Goal: Check status

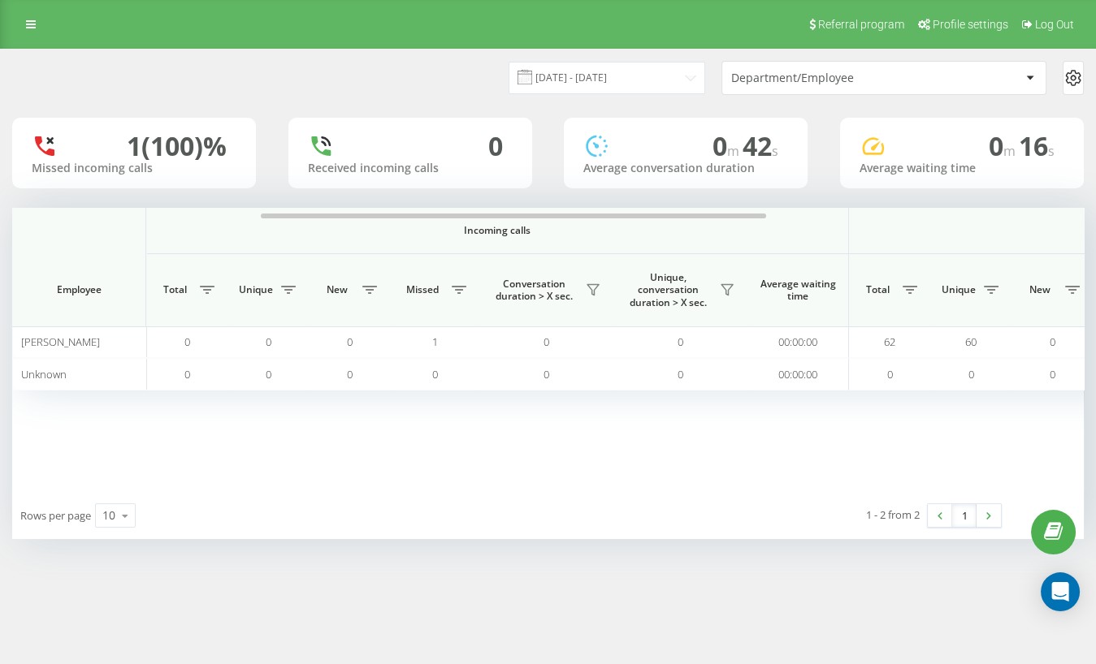
scroll to position [0, 168]
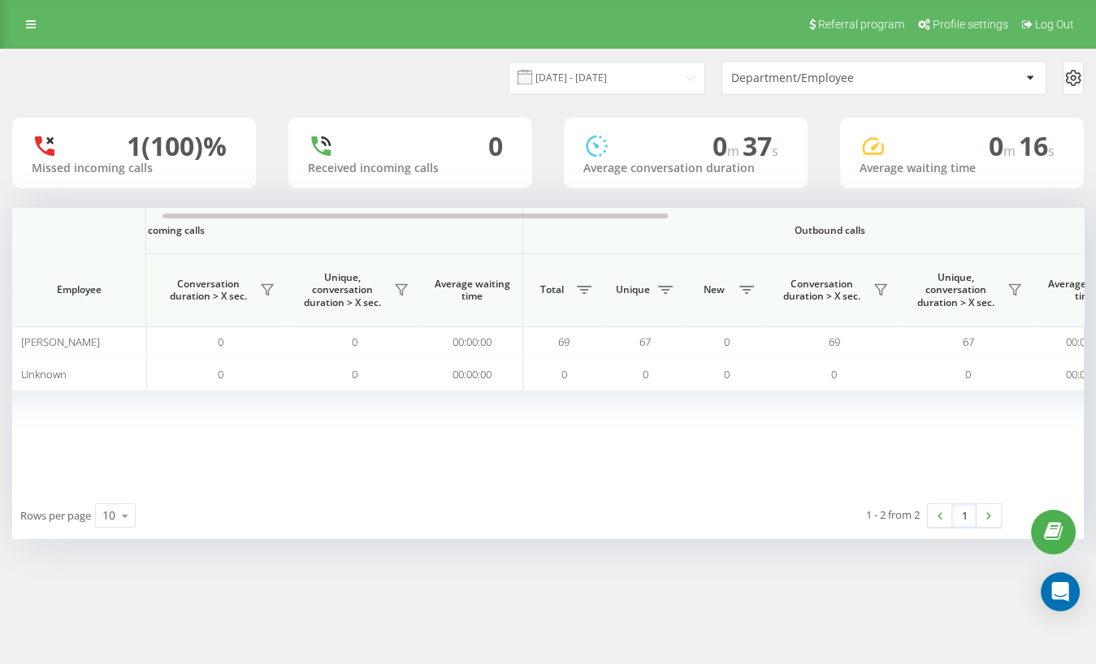
scroll to position [0, 330]
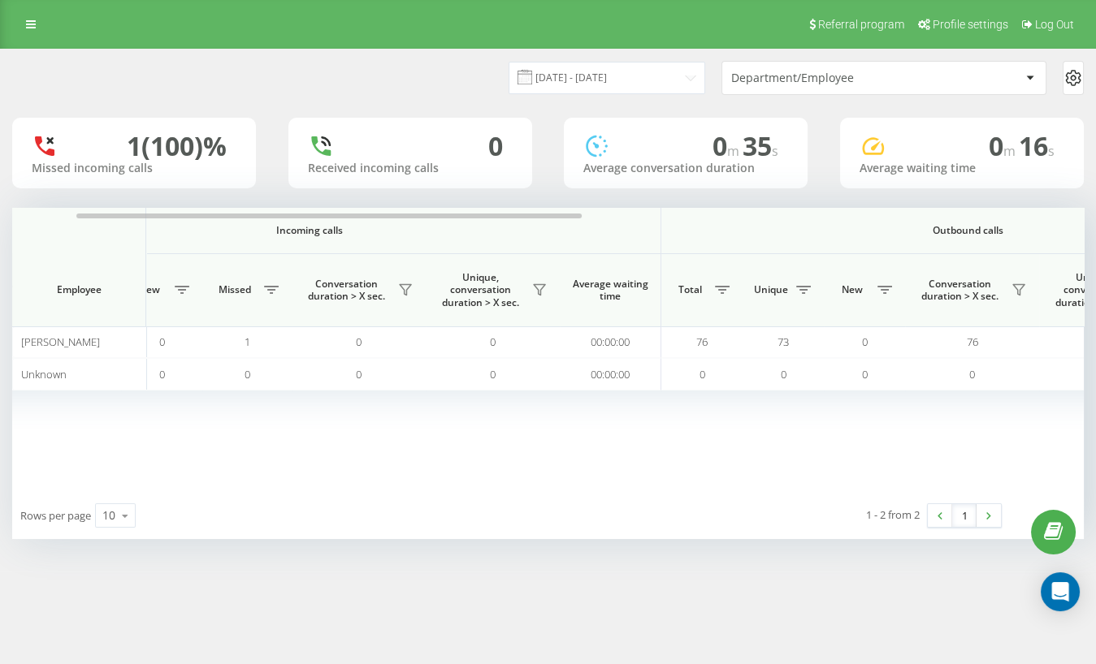
scroll to position [0, 197]
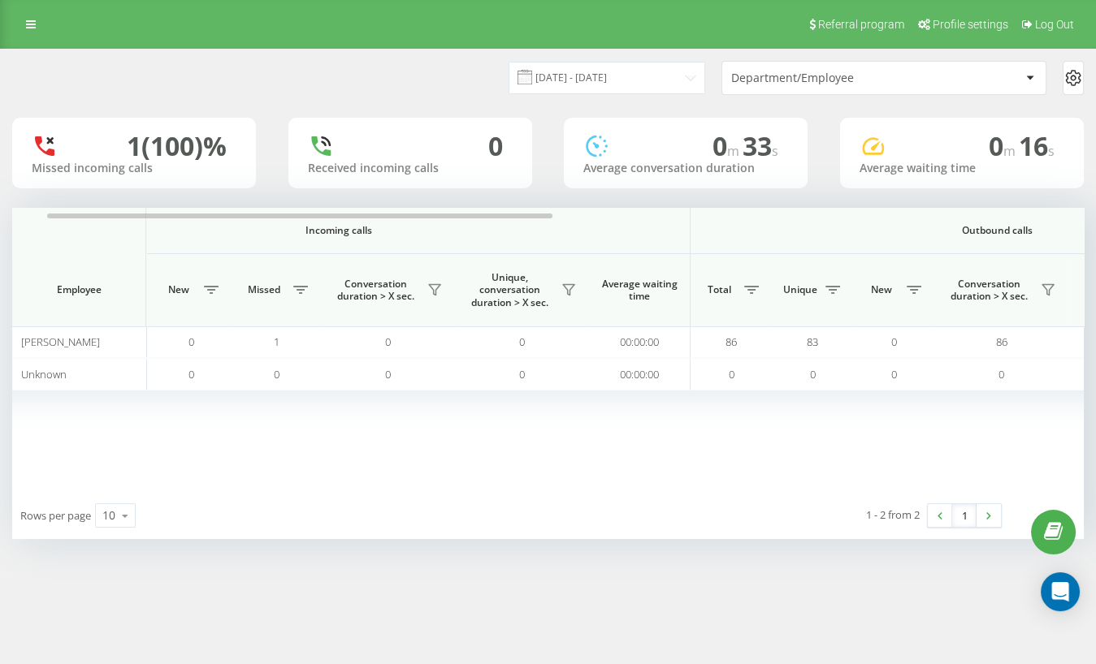
scroll to position [0, 173]
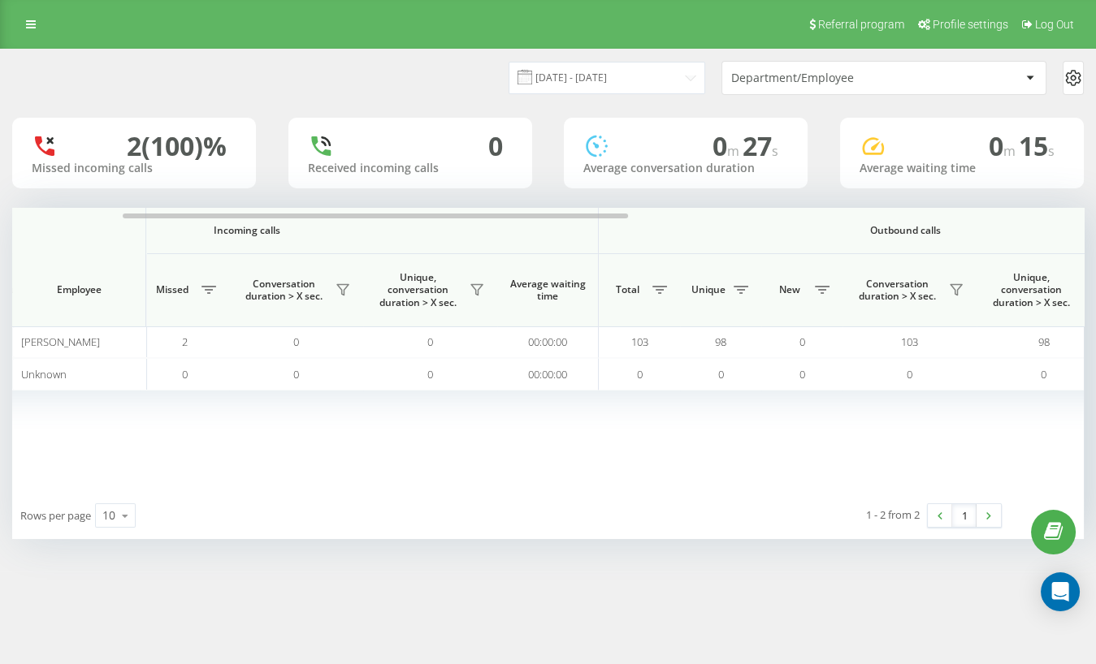
scroll to position [0, 252]
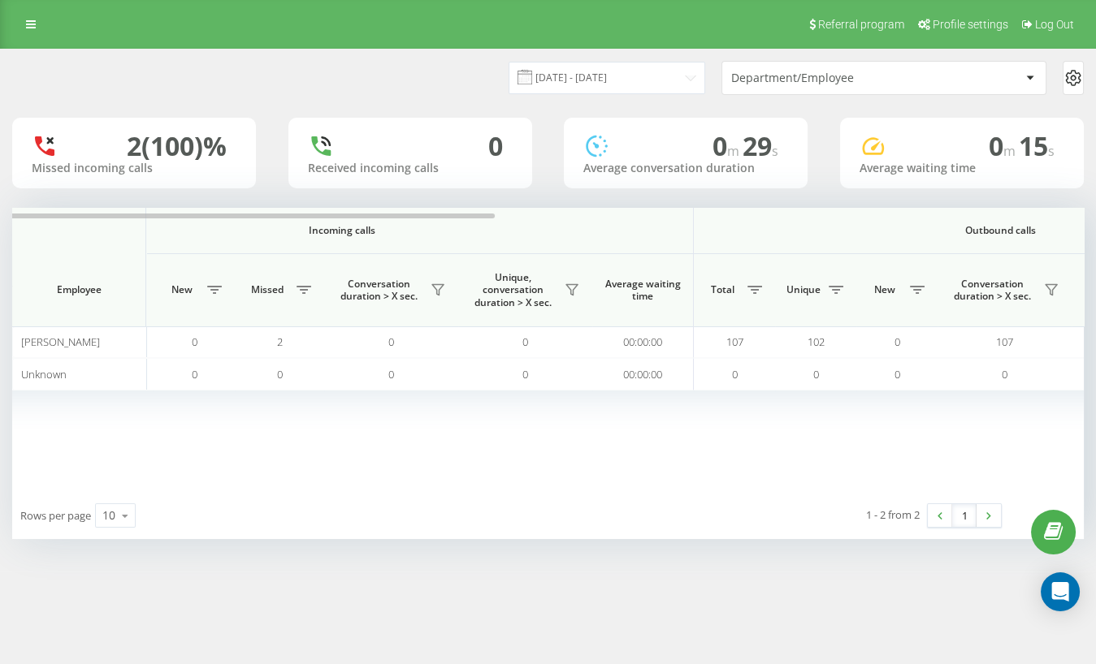
scroll to position [0, 173]
